Goal: Find specific page/section: Find specific page/section

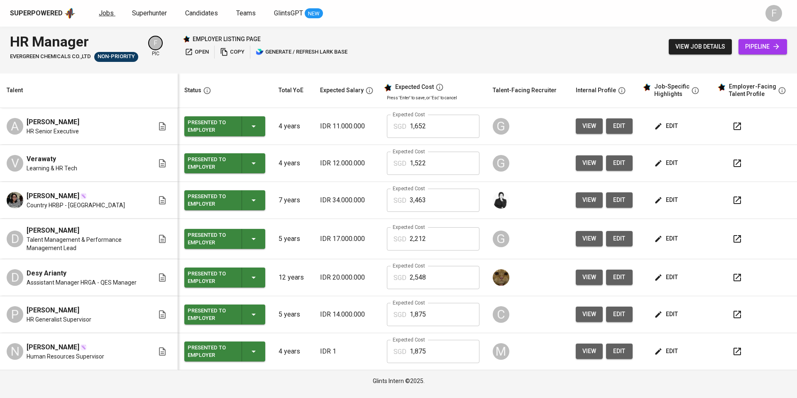
click at [112, 13] on link "Jobs" at bounding box center [107, 13] width 17 height 10
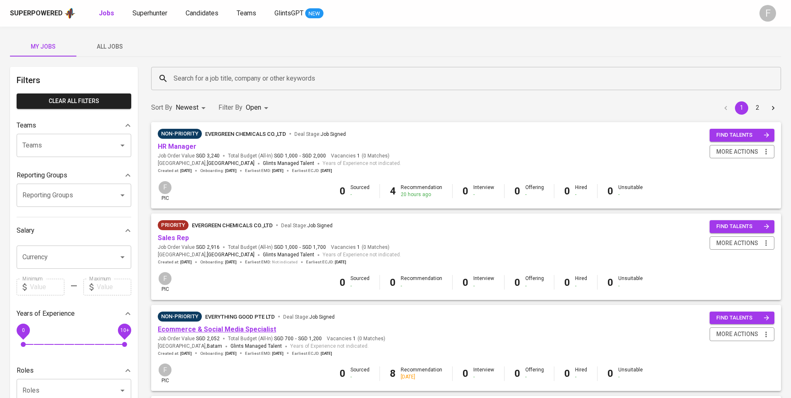
click at [216, 328] on link "Ecommerce & Social Media Specialist" at bounding box center [217, 329] width 118 height 8
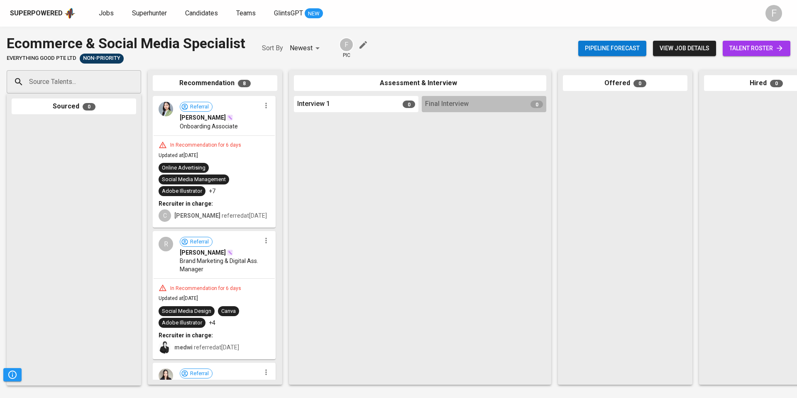
click at [742, 51] on span "talent roster" at bounding box center [757, 48] width 54 height 10
